Goal: Information Seeking & Learning: Learn about a topic

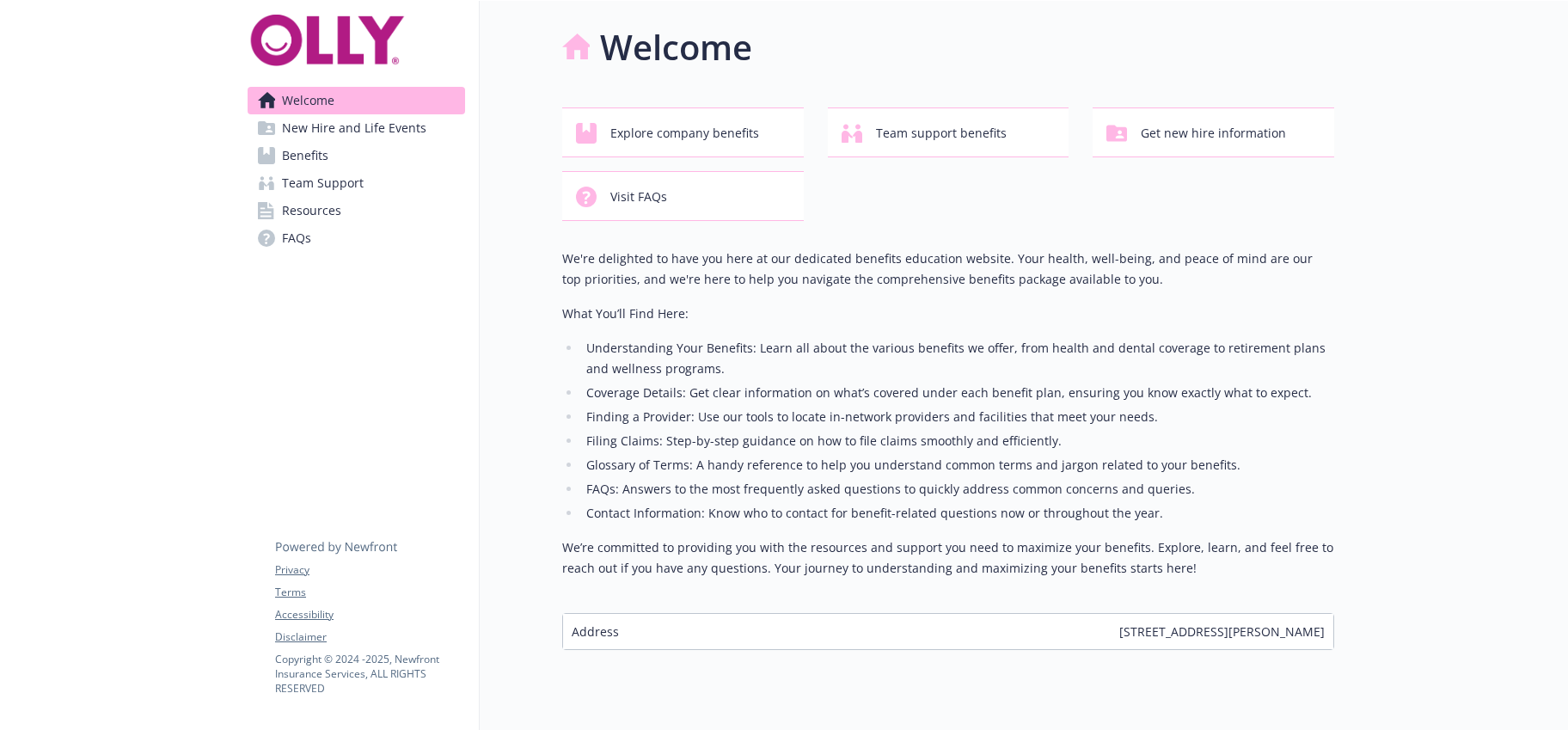
click at [368, 151] on link "Benefits" at bounding box center [357, 156] width 218 height 27
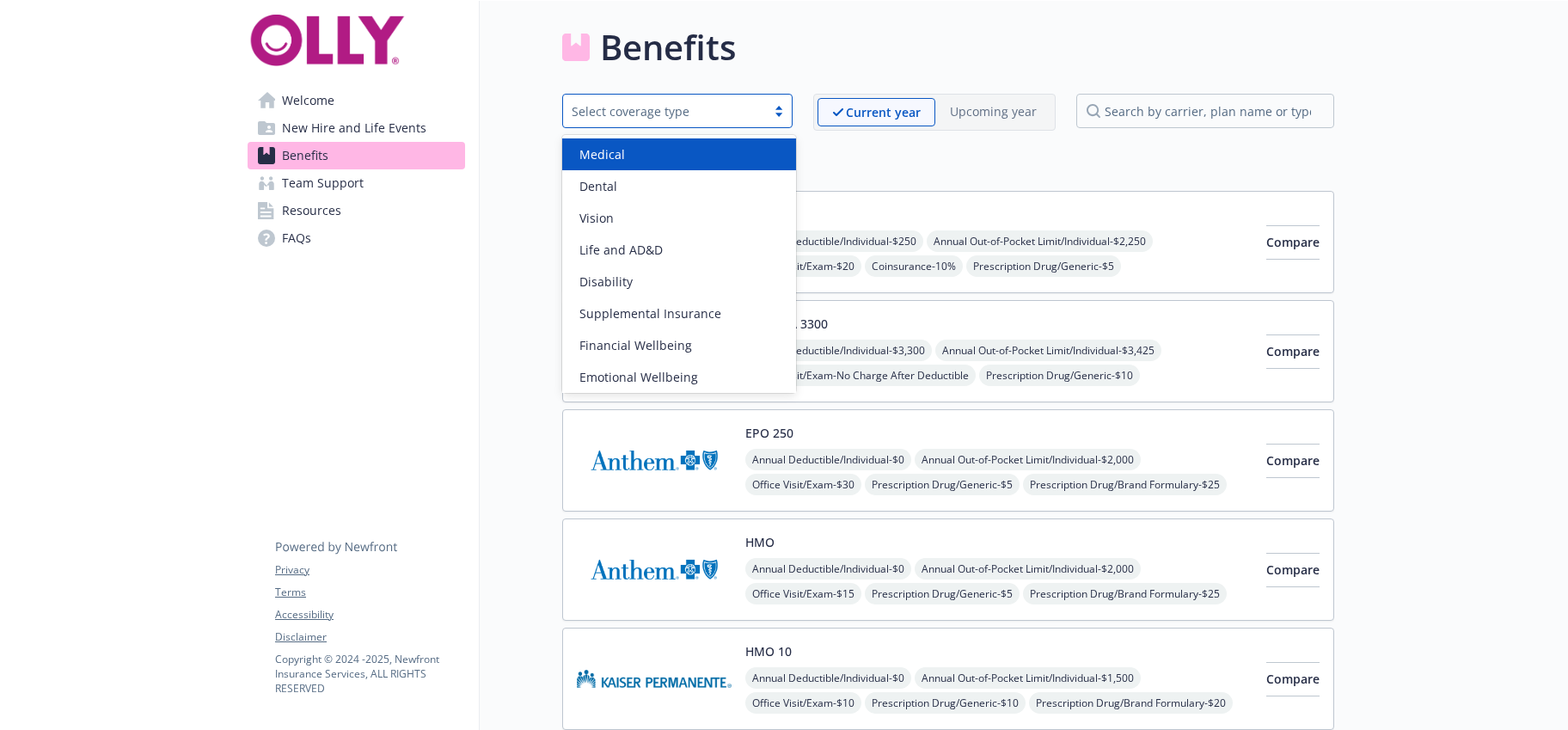
click at [658, 107] on div "Select coverage type" at bounding box center [664, 112] width 186 height 18
click at [653, 165] on div "Medical" at bounding box center [680, 154] width 234 height 32
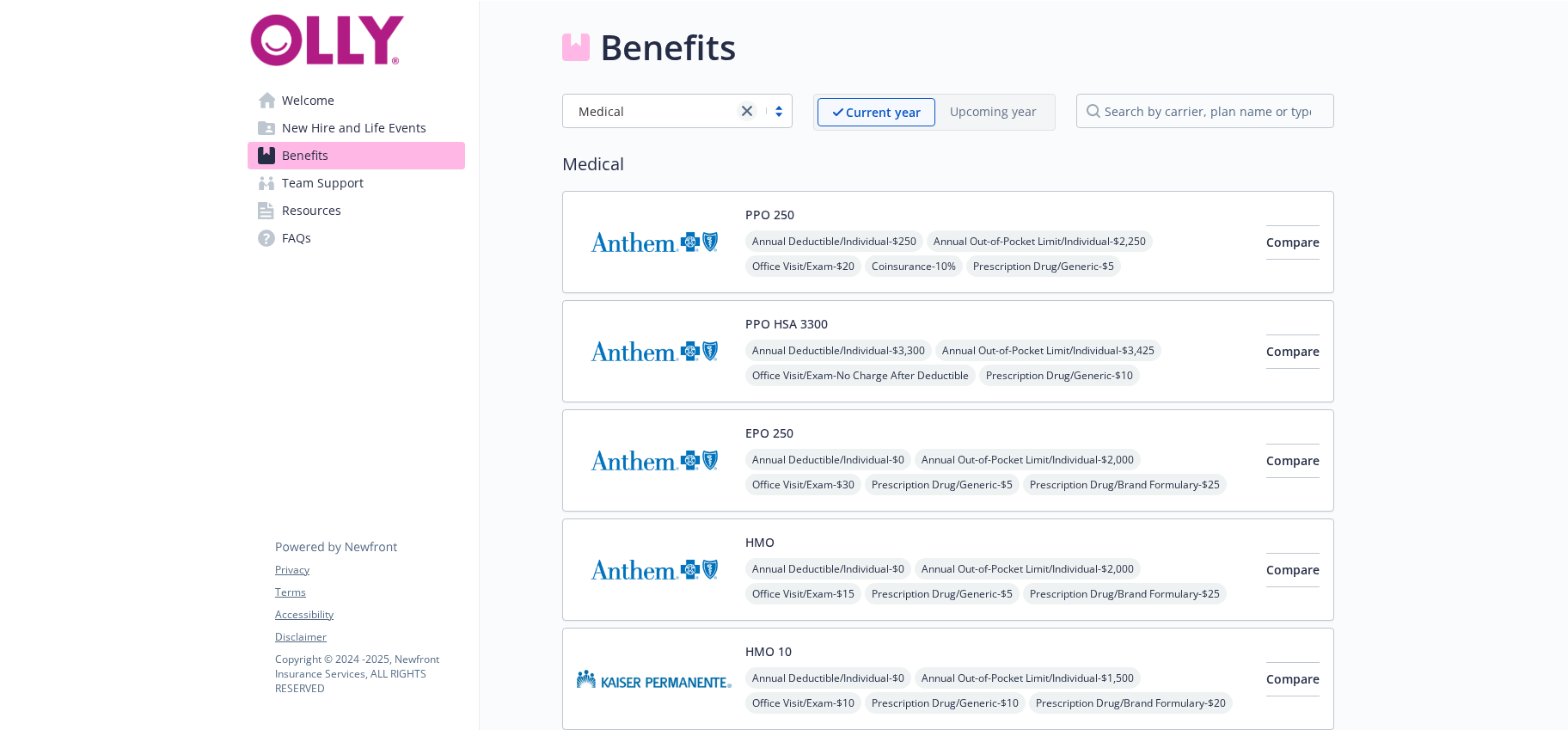
click at [746, 107] on icon "close" at bounding box center [746, 111] width 10 height 10
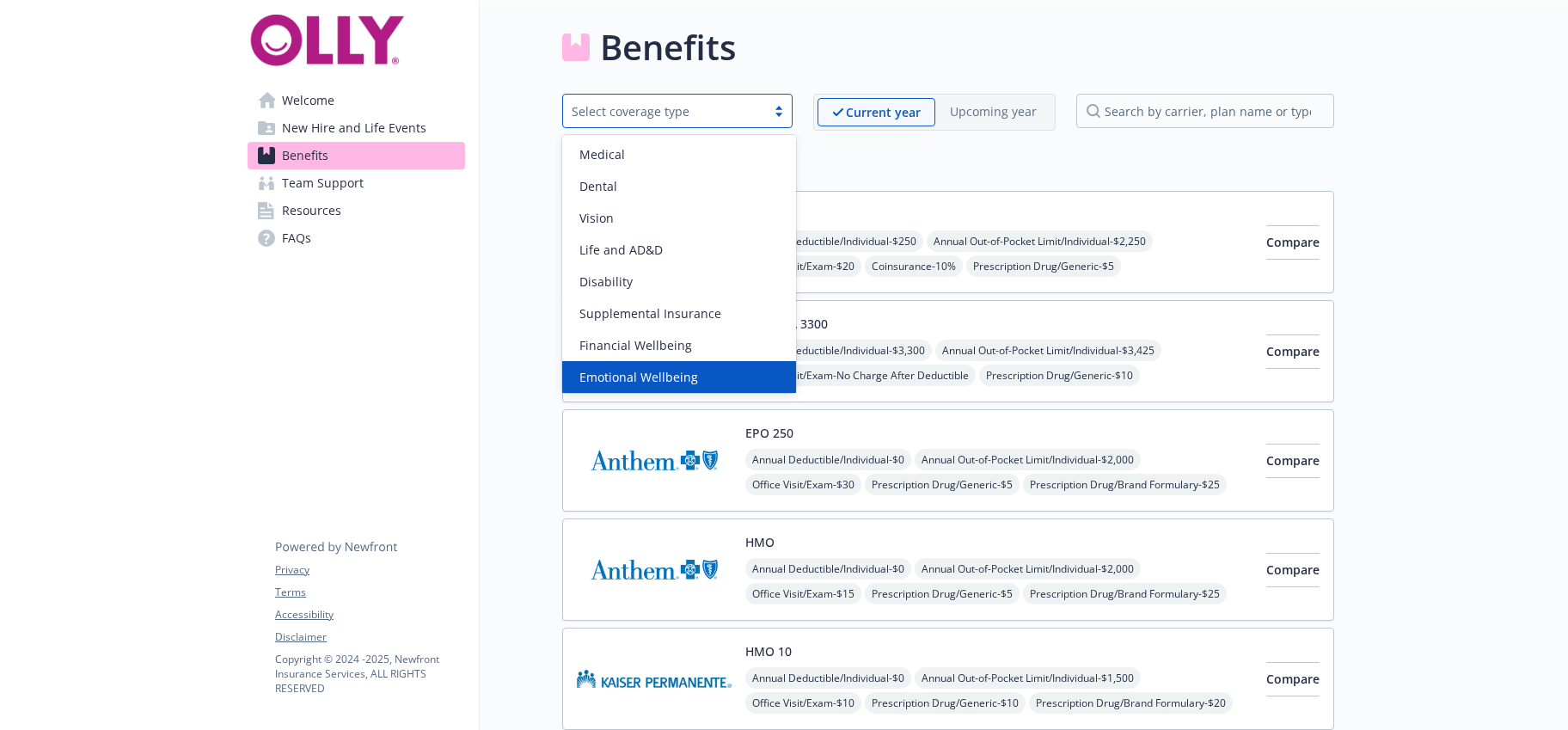
click at [691, 571] on img at bounding box center [653, 570] width 155 height 73
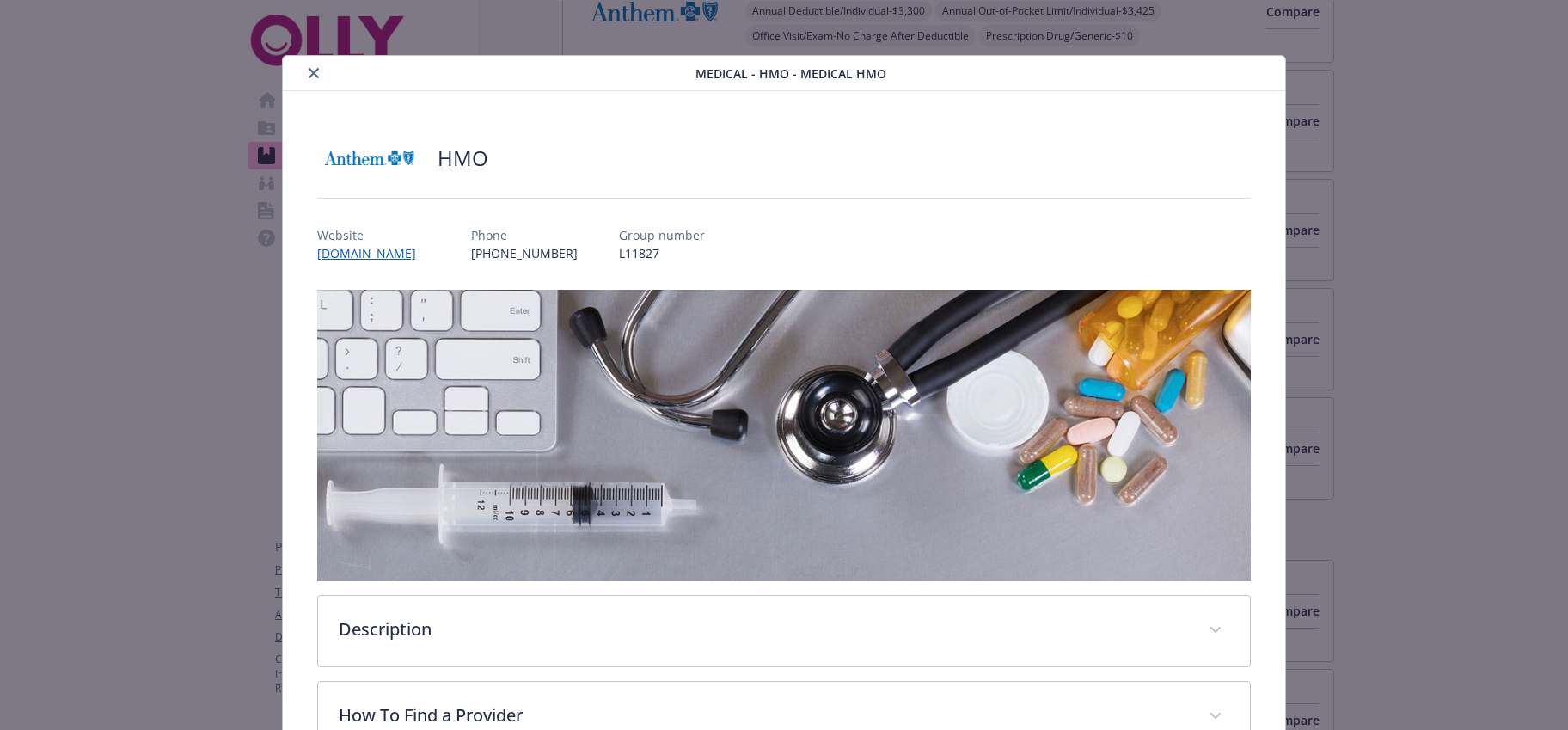
scroll to position [51, 0]
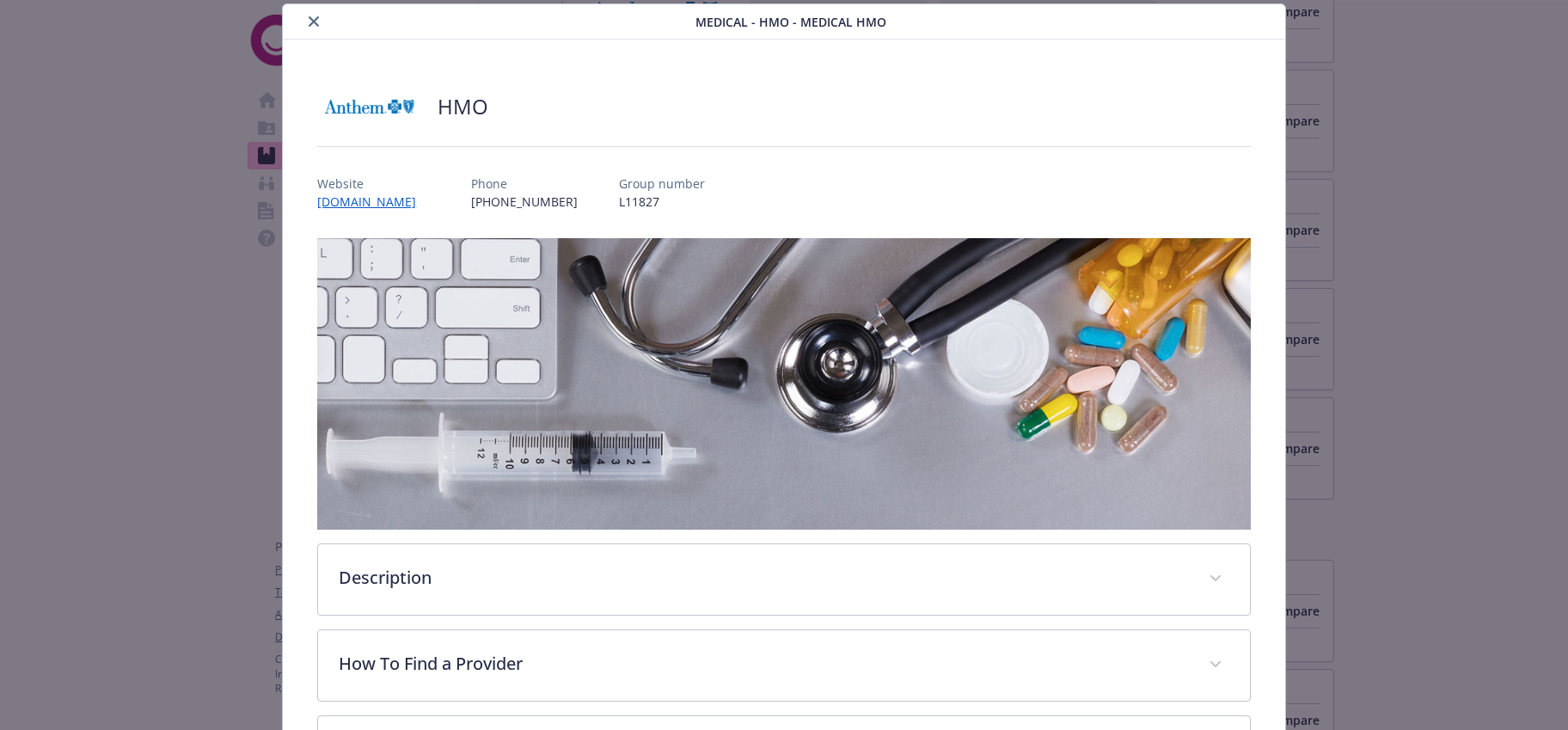
click at [310, 20] on icon "close" at bounding box center [313, 21] width 10 height 10
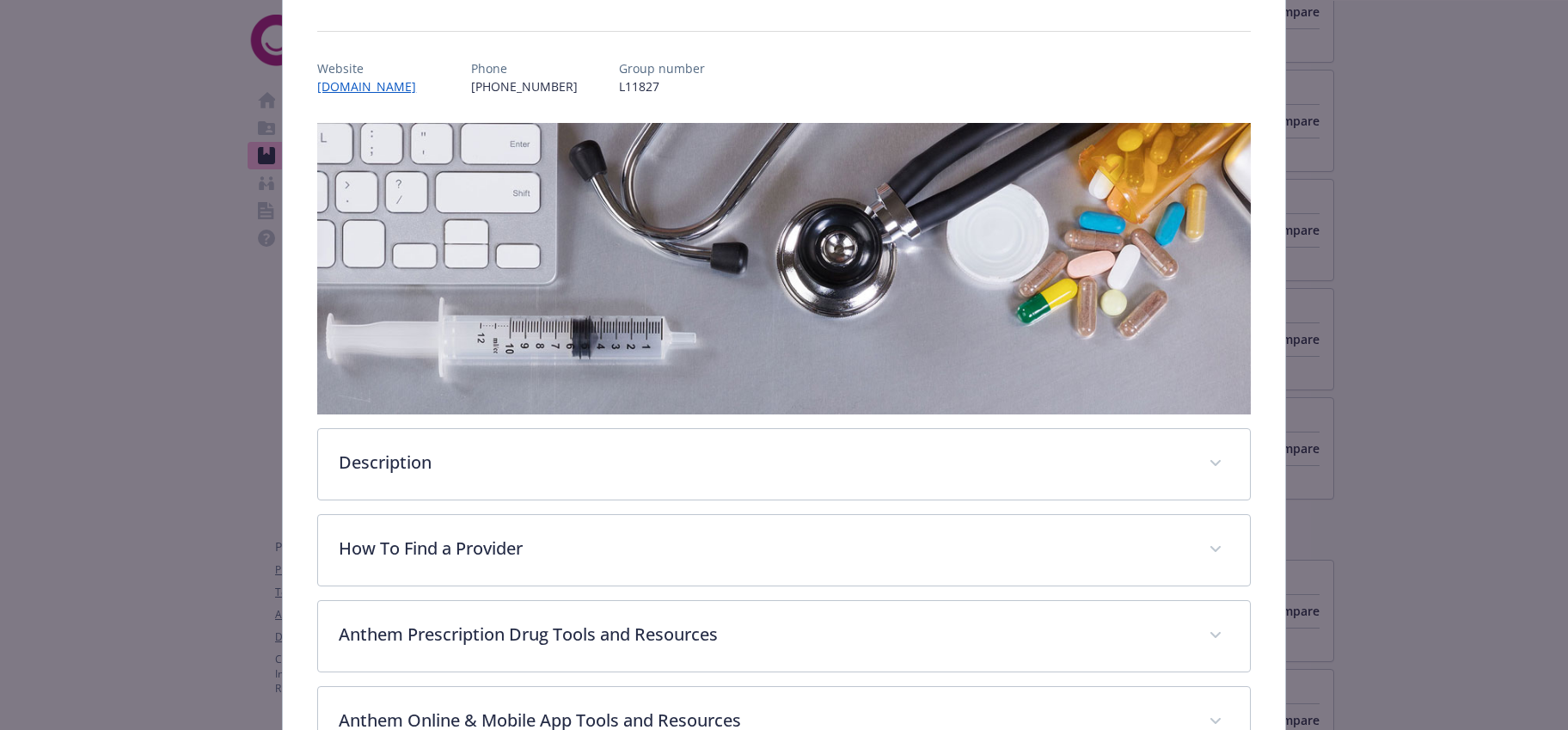
scroll to position [543, 0]
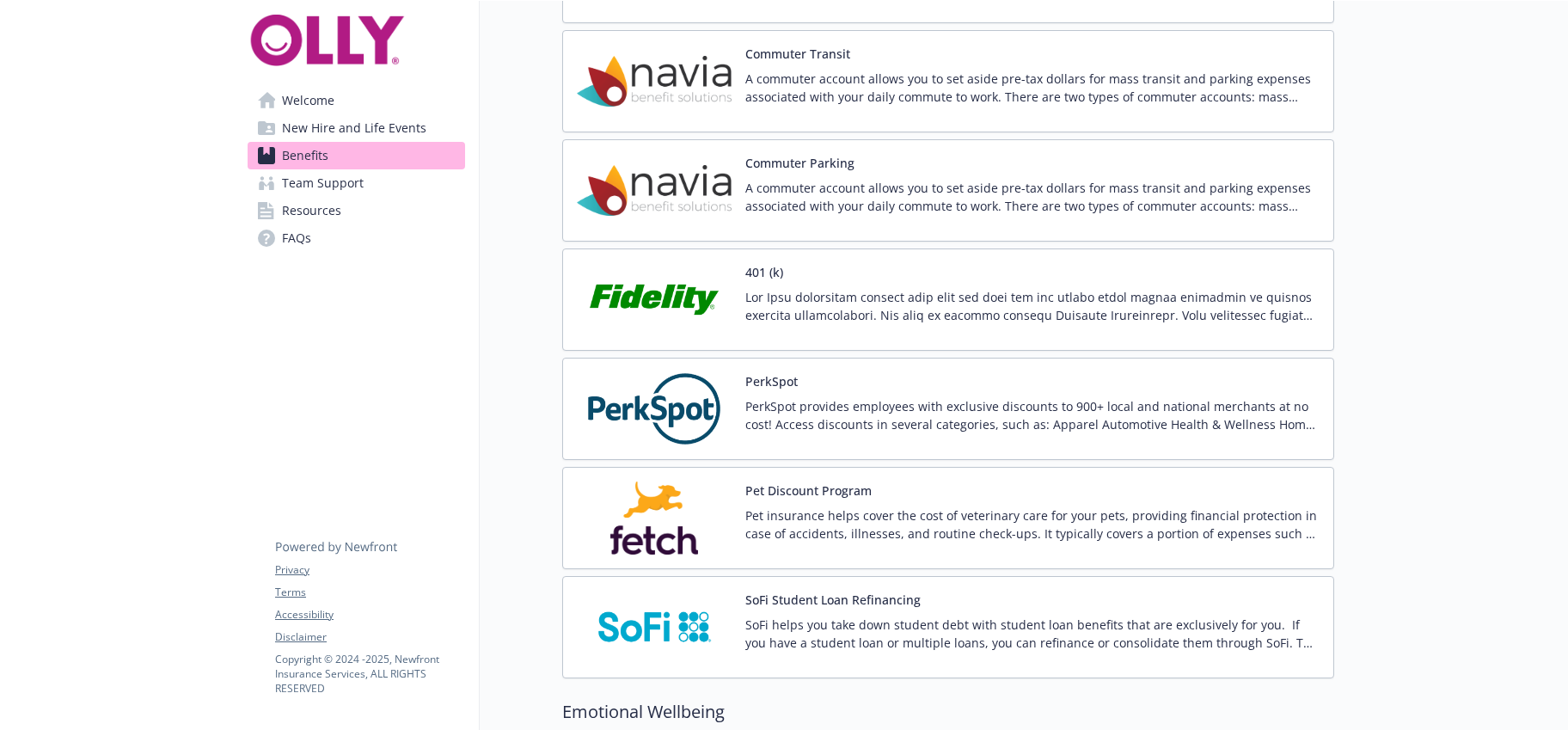
click at [642, 509] on img at bounding box center [653, 518] width 155 height 73
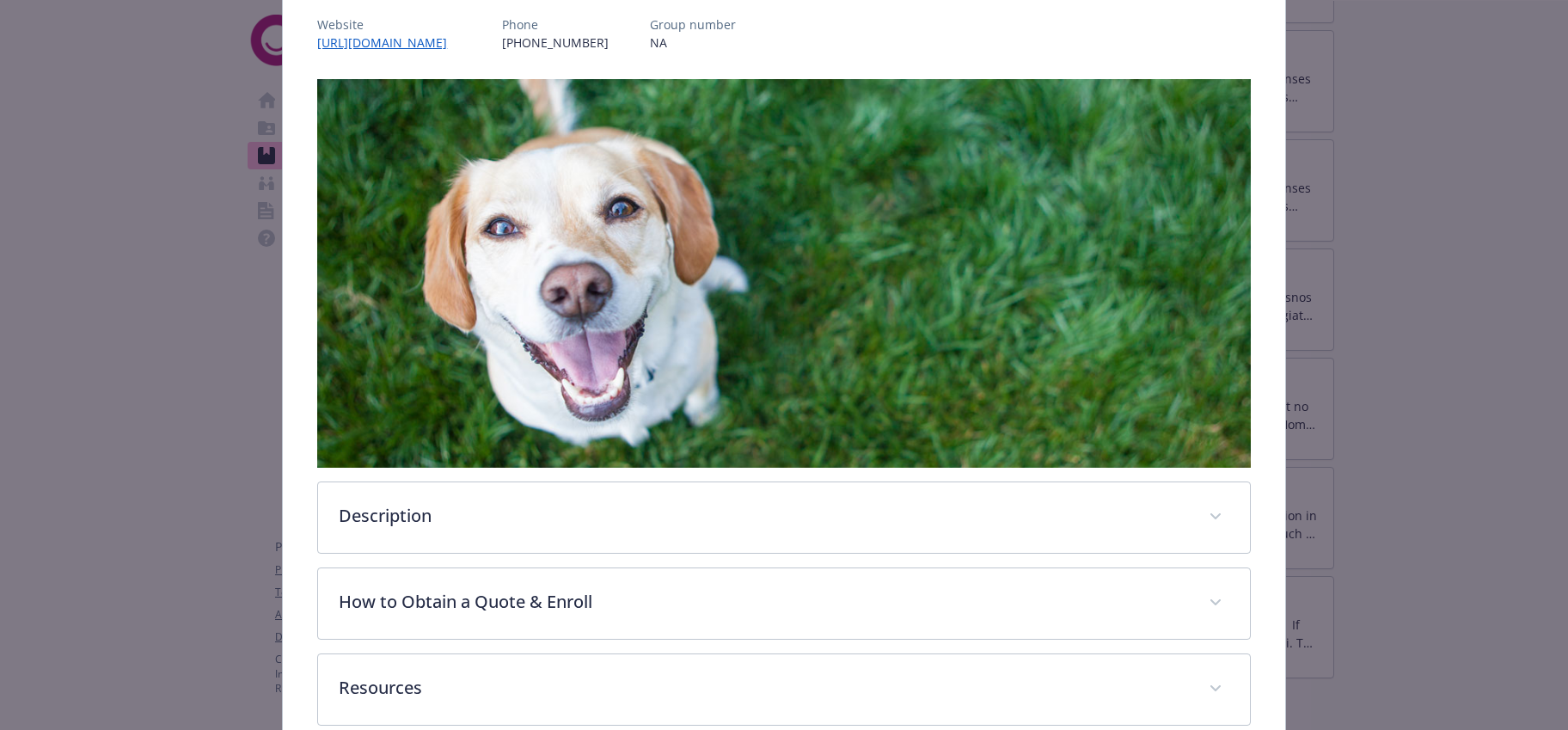
scroll to position [377, 0]
